Goal: Check status: Check status

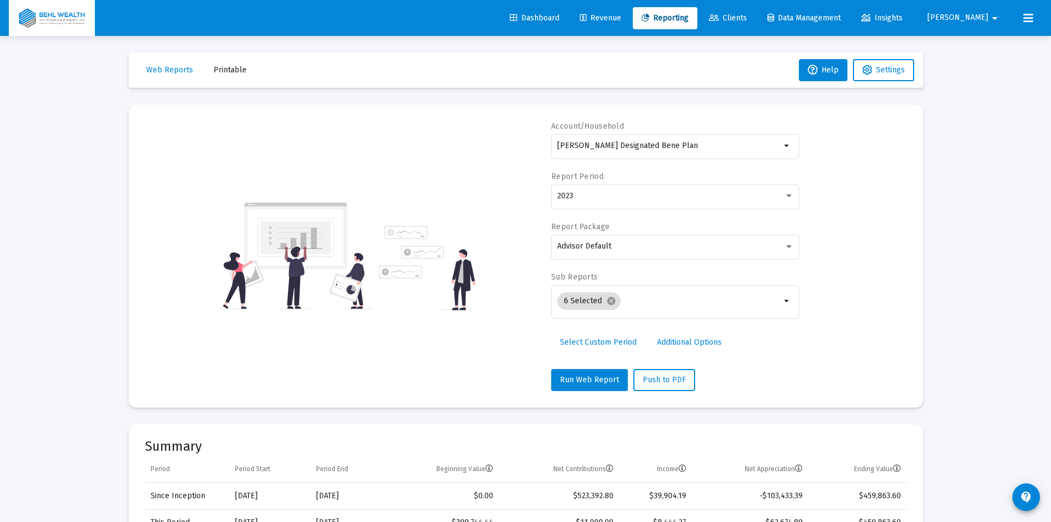
select select "View 1 year"
click at [640, 194] on div "2023" at bounding box center [670, 195] width 227 height 9
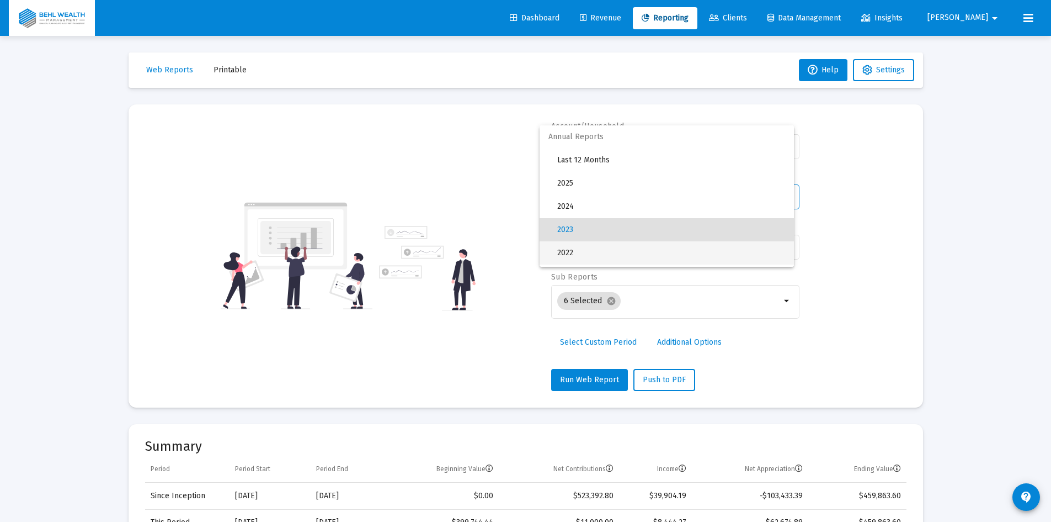
scroll to position [34, 0]
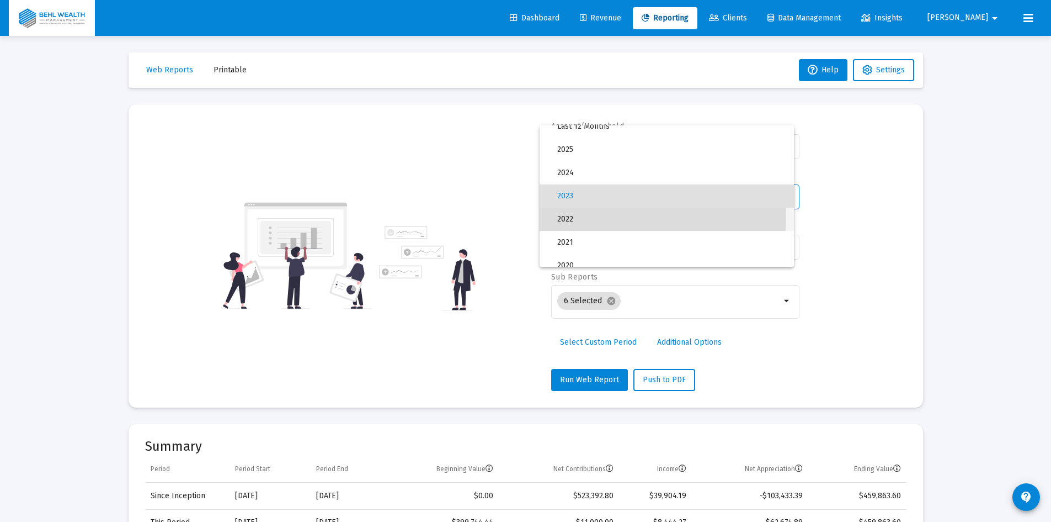
click at [611, 215] on span "2022" at bounding box center [671, 218] width 228 height 23
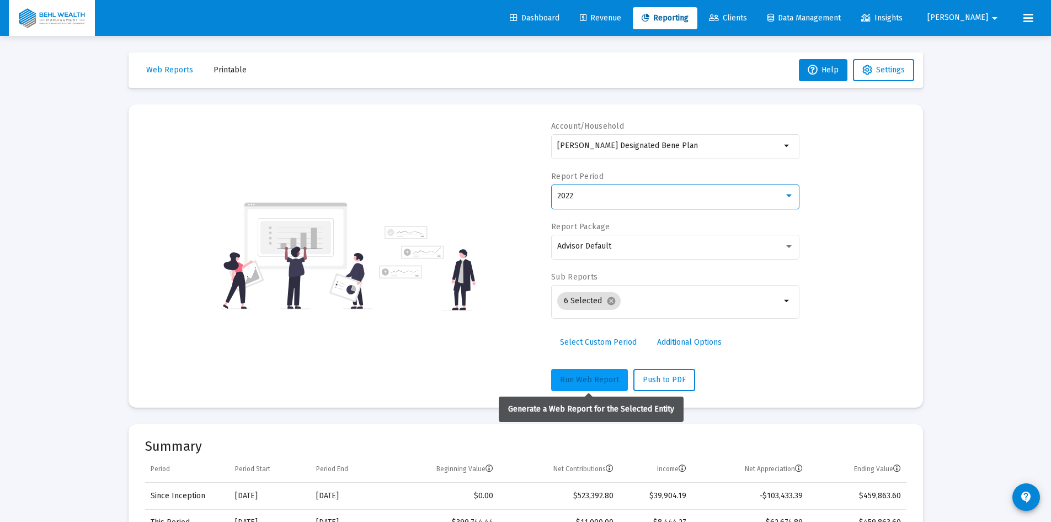
click at [575, 379] on span "Run Web Report" at bounding box center [589, 379] width 59 height 9
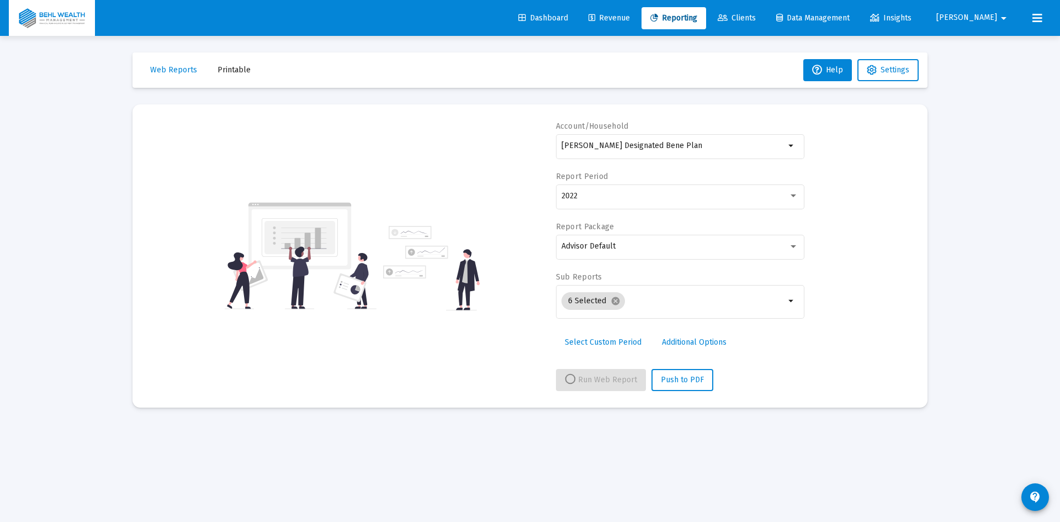
select select "View 1 year"
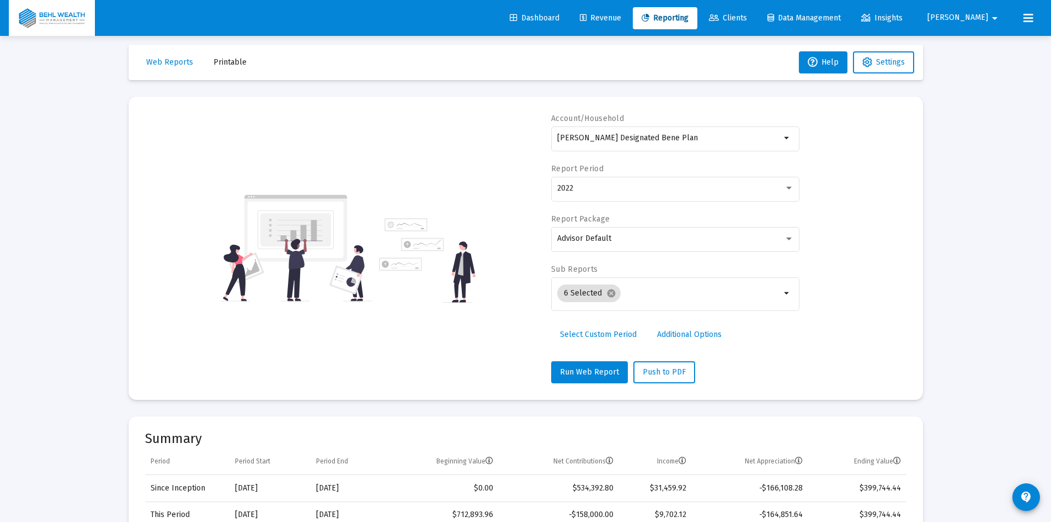
scroll to position [0, 0]
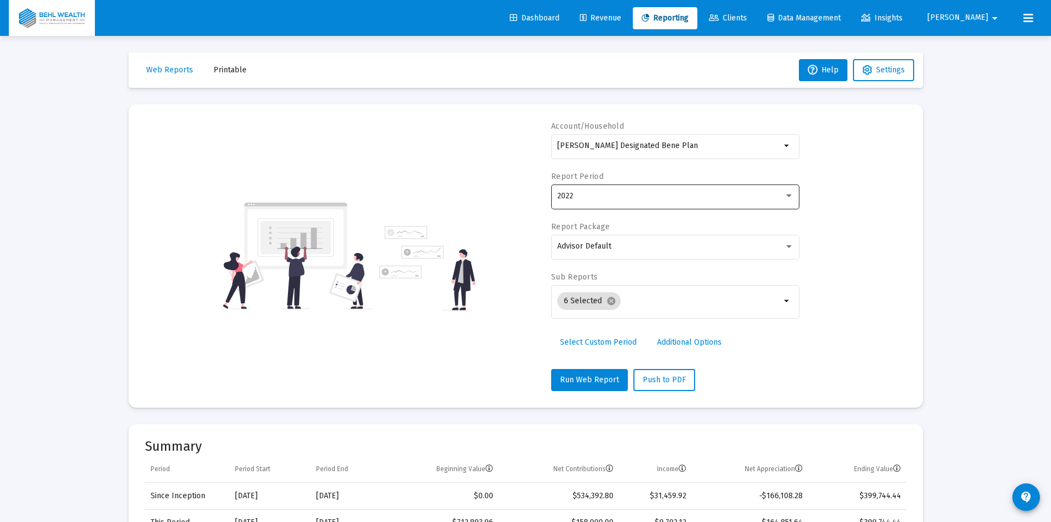
click at [609, 198] on div "2022" at bounding box center [670, 195] width 227 height 9
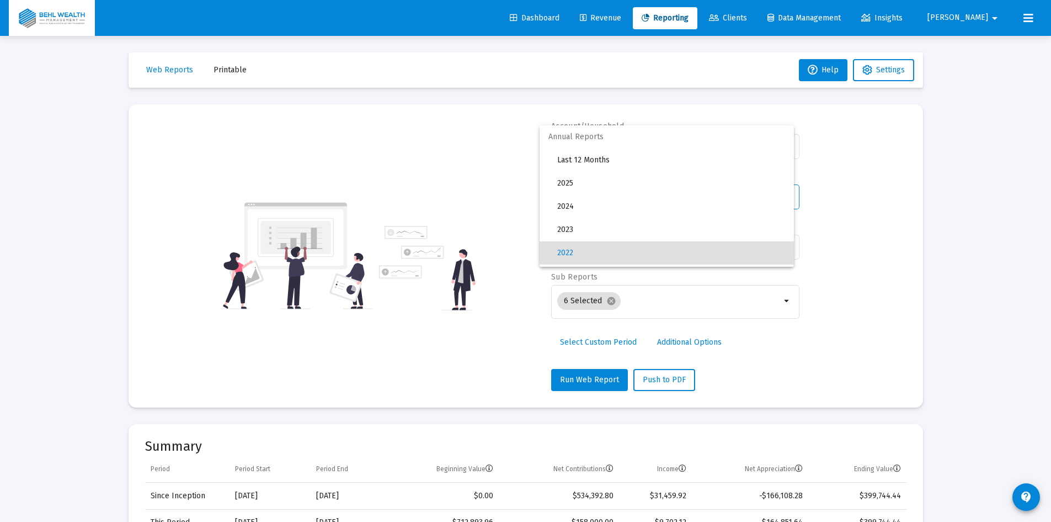
scroll to position [57, 0]
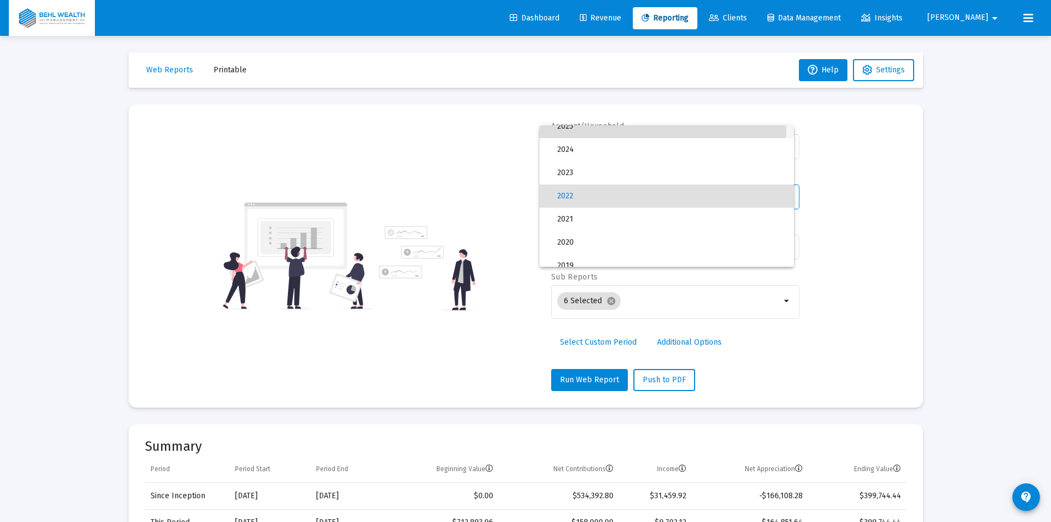
click at [606, 131] on span "2025" at bounding box center [671, 126] width 228 height 23
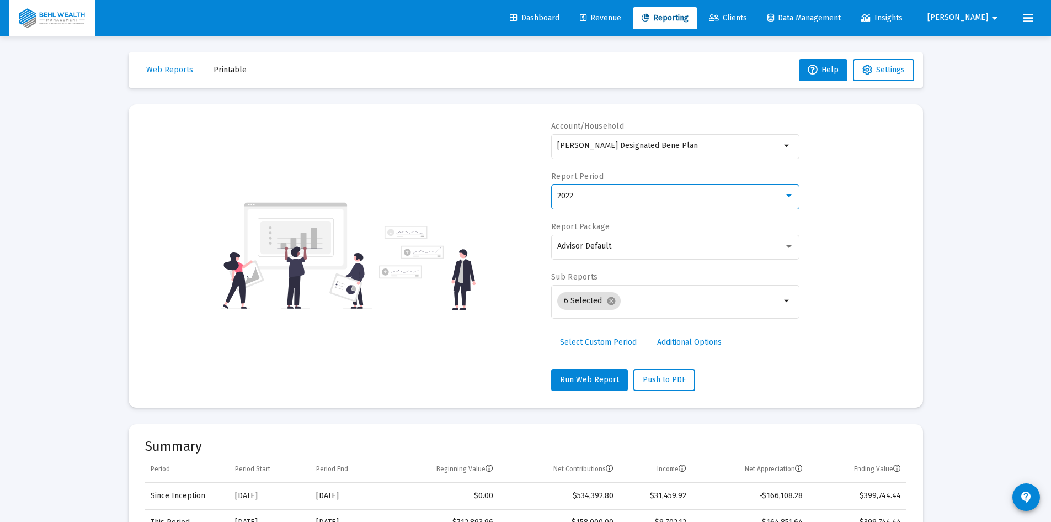
scroll to position [46, 0]
click at [568, 384] on button "Run Web Report" at bounding box center [589, 380] width 77 height 22
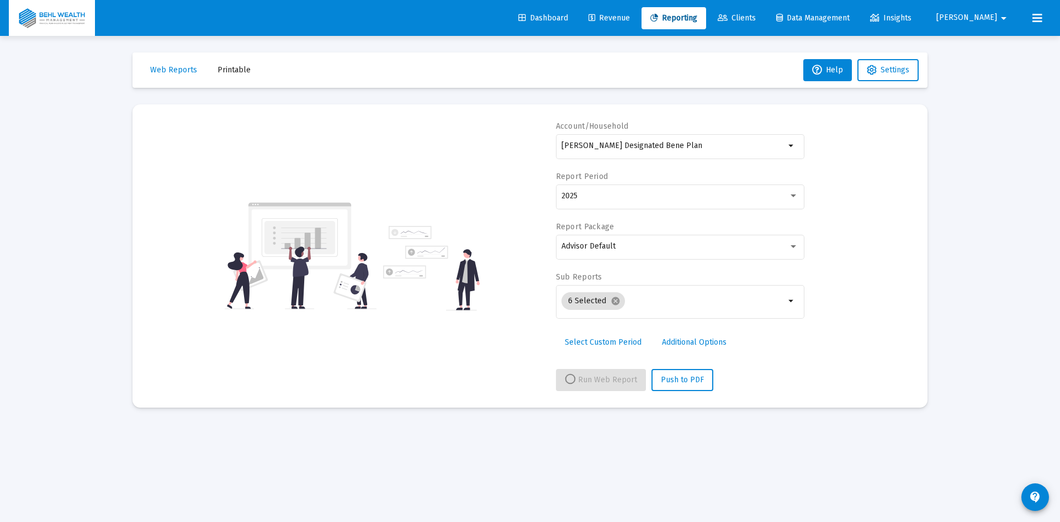
select select "View all"
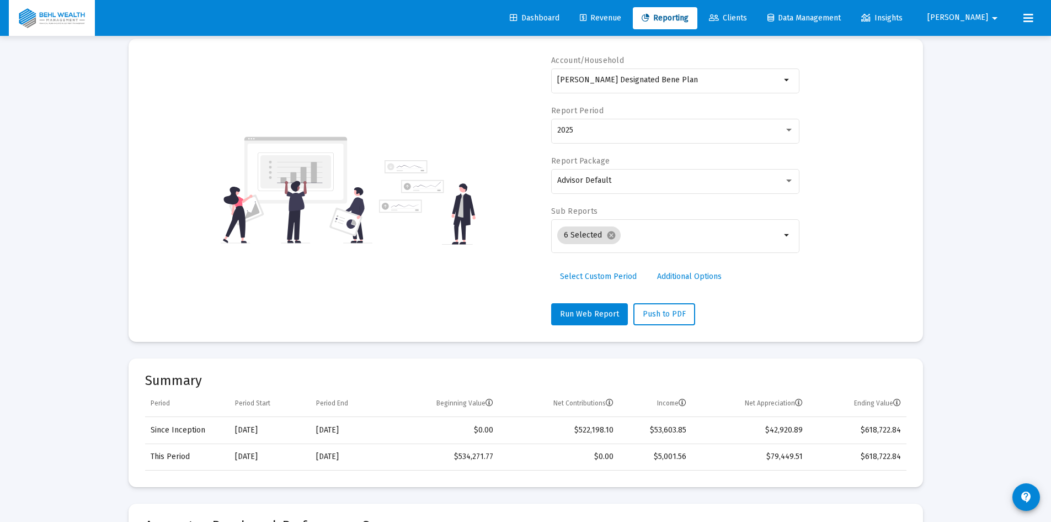
scroll to position [0, 0]
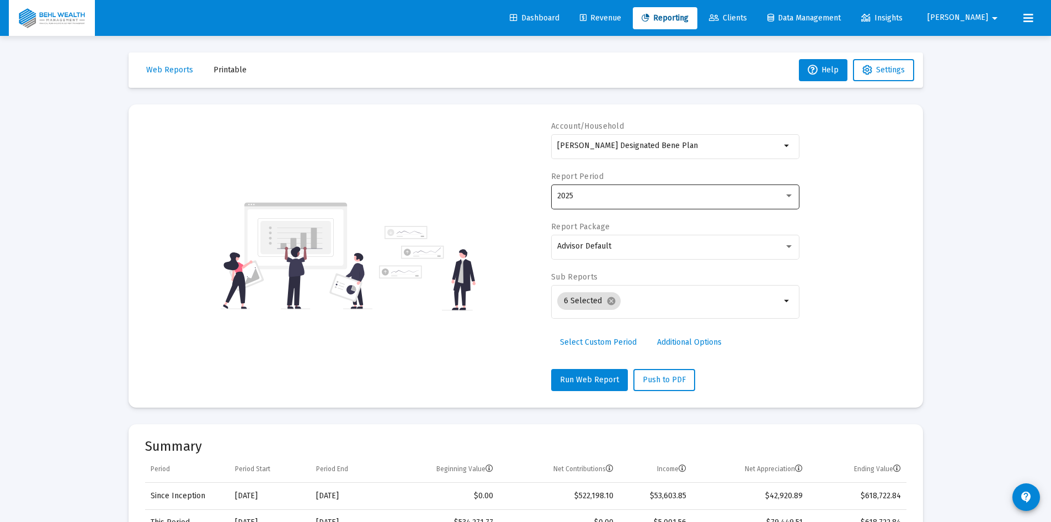
click at [648, 192] on div "2025" at bounding box center [670, 195] width 227 height 9
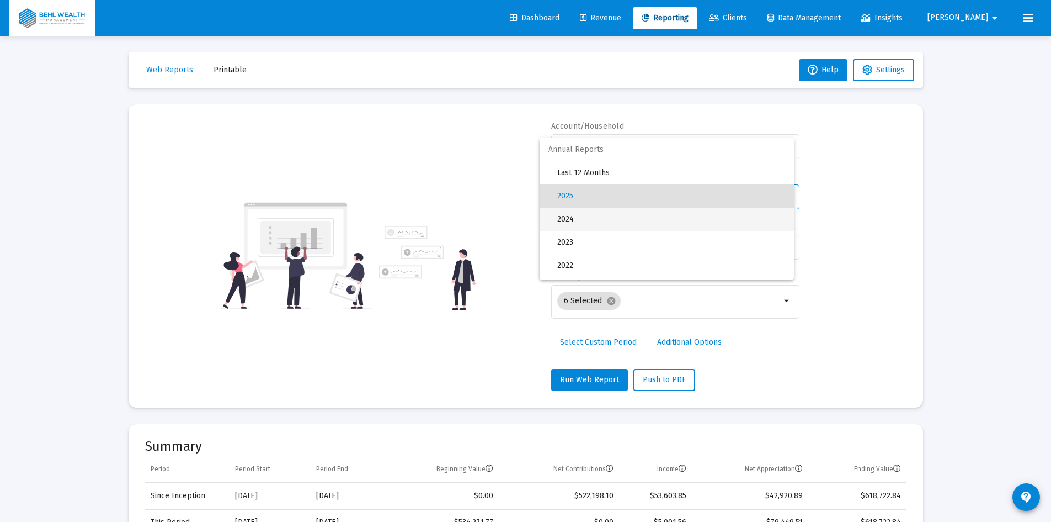
click at [599, 225] on span "2024" at bounding box center [671, 218] width 228 height 23
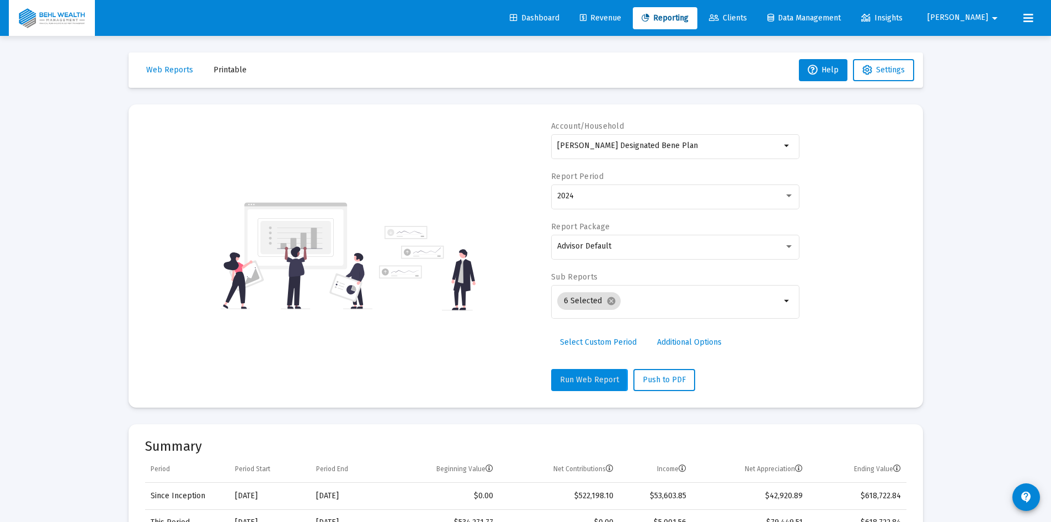
click at [570, 380] on span "Run Web Report" at bounding box center [589, 379] width 59 height 9
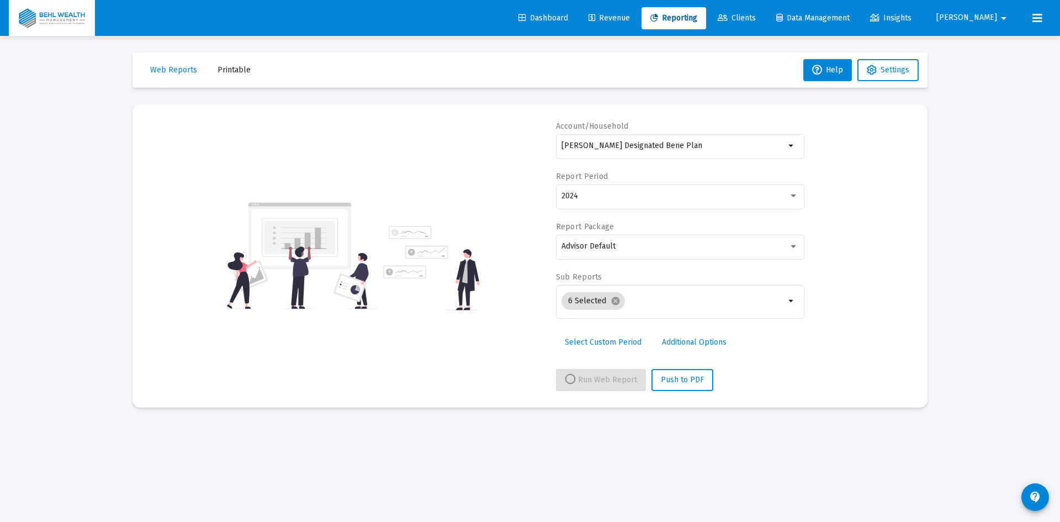
select select "View 1 year"
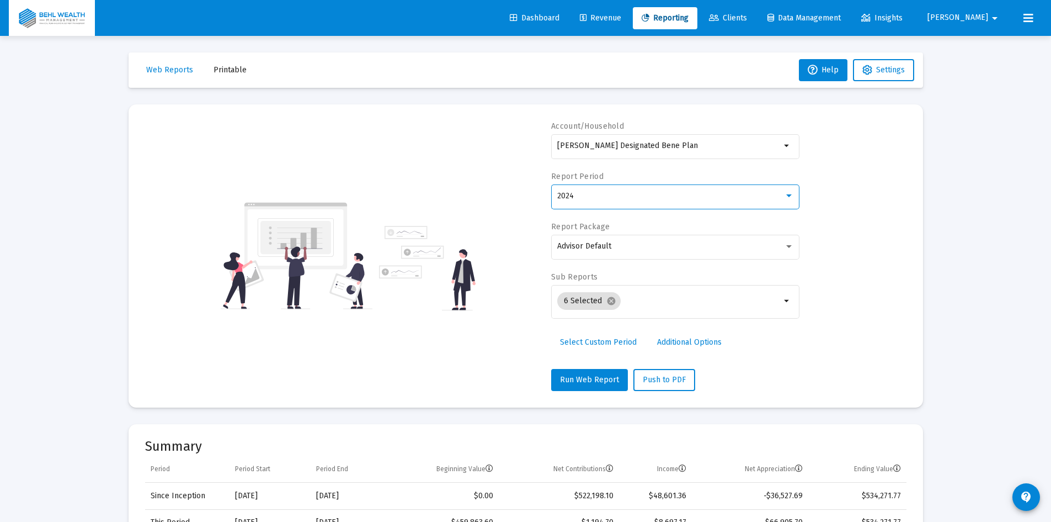
click at [635, 196] on div "2024" at bounding box center [670, 195] width 227 height 9
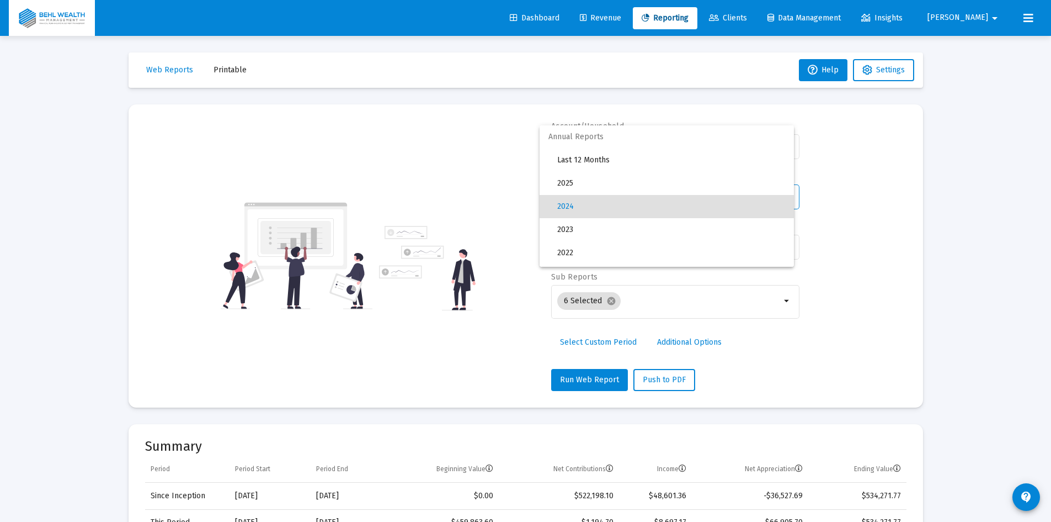
scroll to position [10, 0]
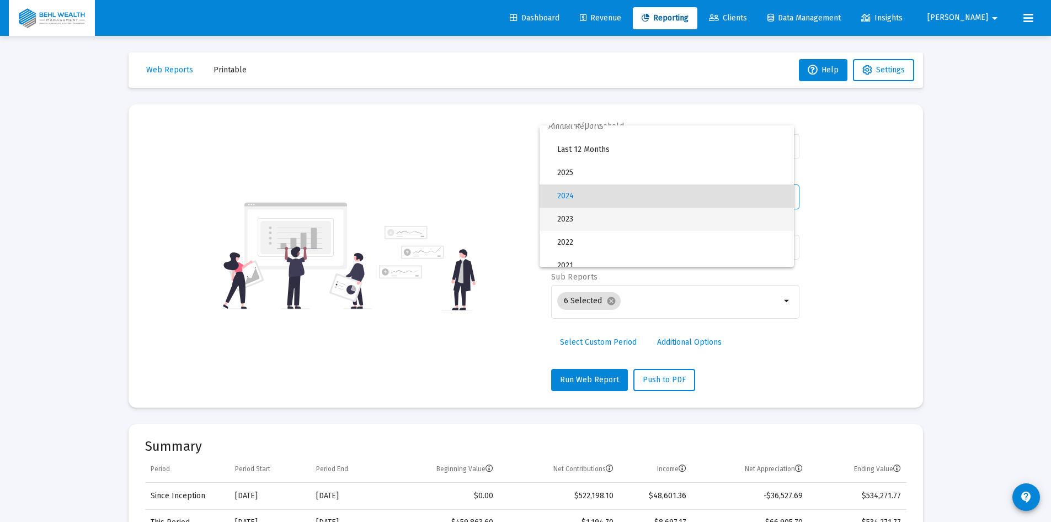
click at [608, 212] on span "2023" at bounding box center [671, 218] width 228 height 23
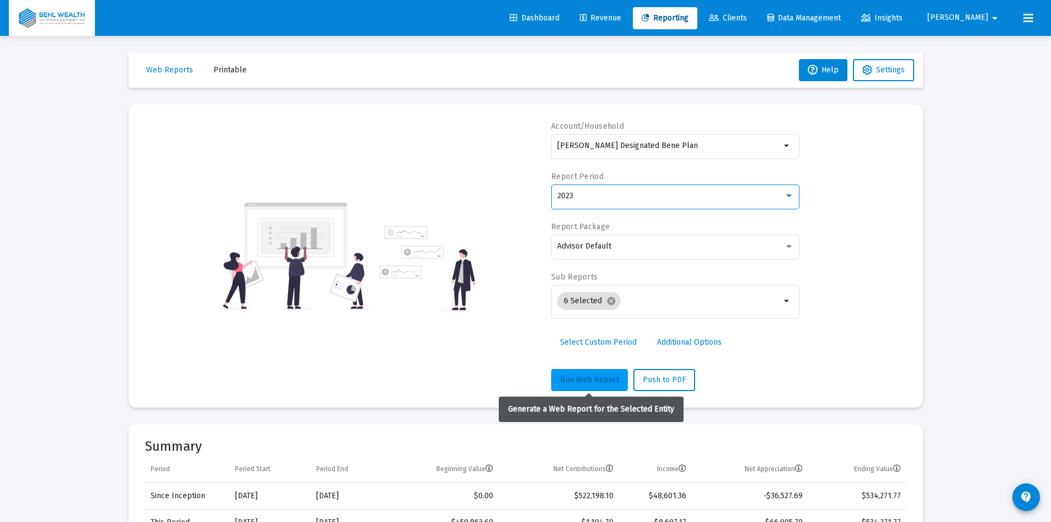
click at [593, 383] on span "Run Web Report" at bounding box center [589, 379] width 59 height 9
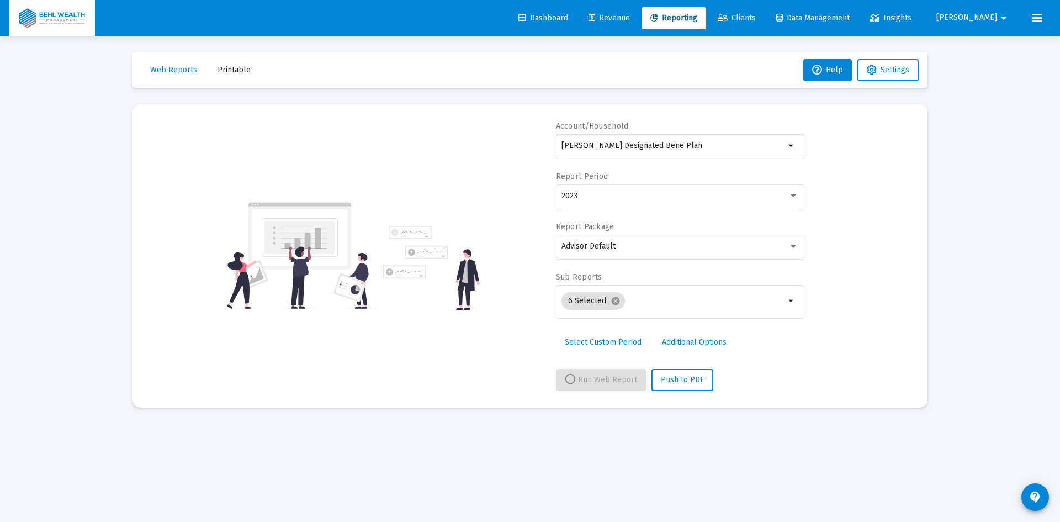
select select "View 1 year"
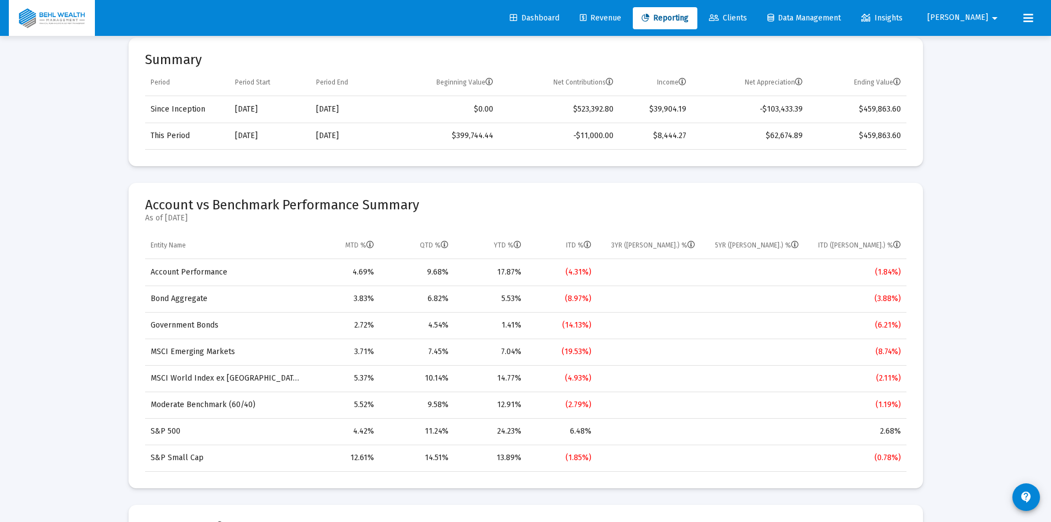
scroll to position [441, 0]
